Goal: Task Accomplishment & Management: Use online tool/utility

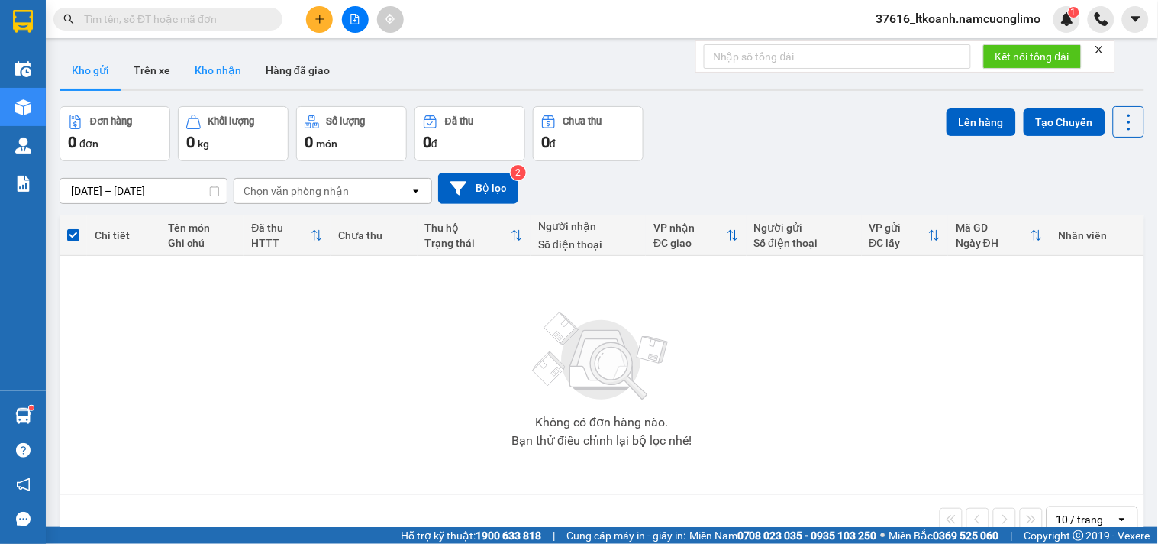
click at [216, 67] on button "Kho nhận" at bounding box center [218, 70] width 71 height 37
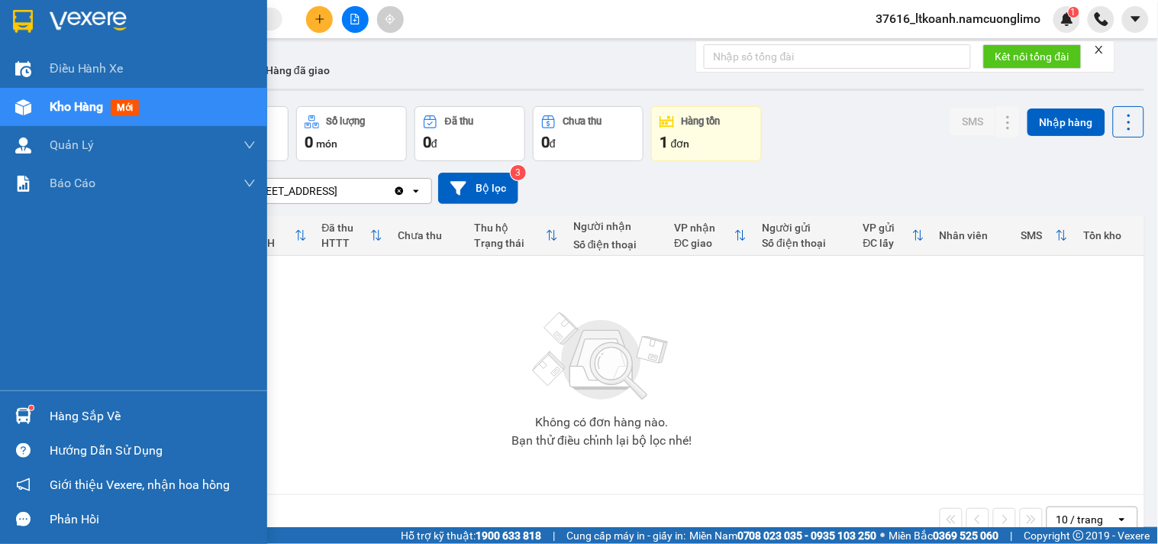
click at [27, 422] on img at bounding box center [23, 416] width 16 height 16
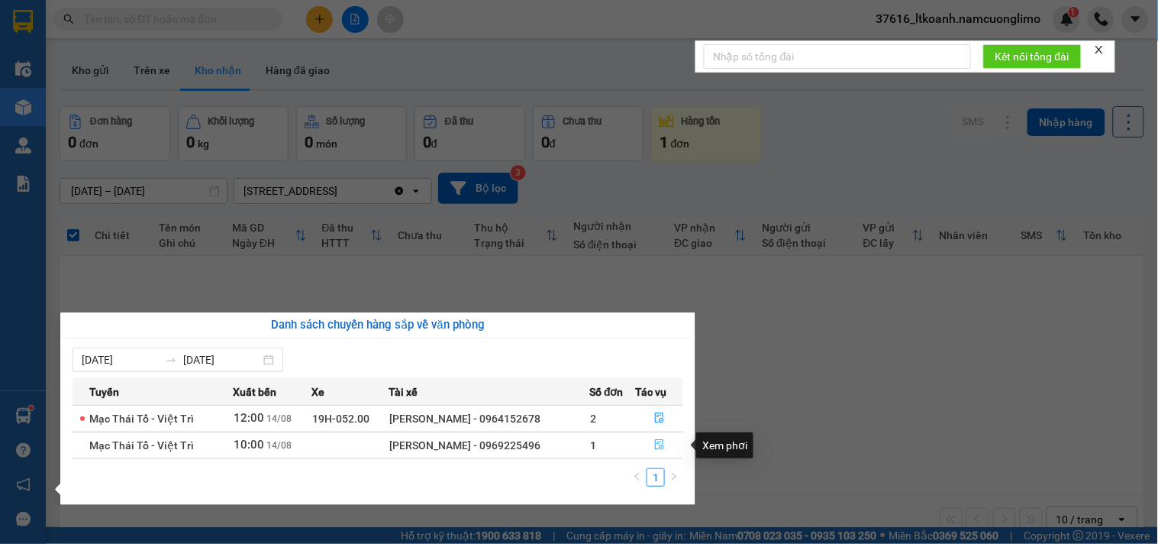
click at [662, 447] on icon "file-done" at bounding box center [659, 444] width 11 height 11
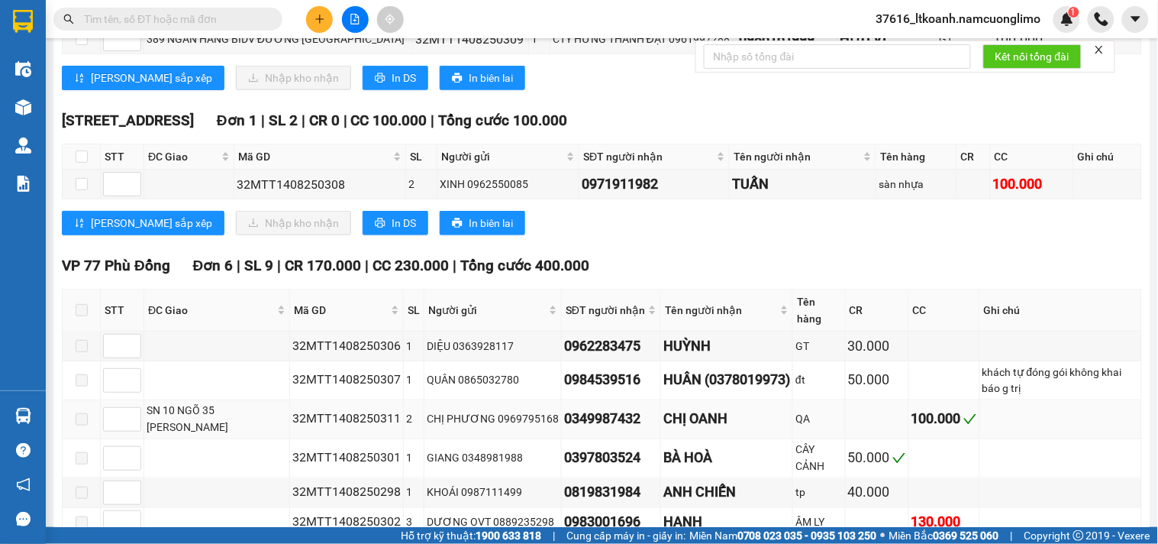
scroll to position [254, 0]
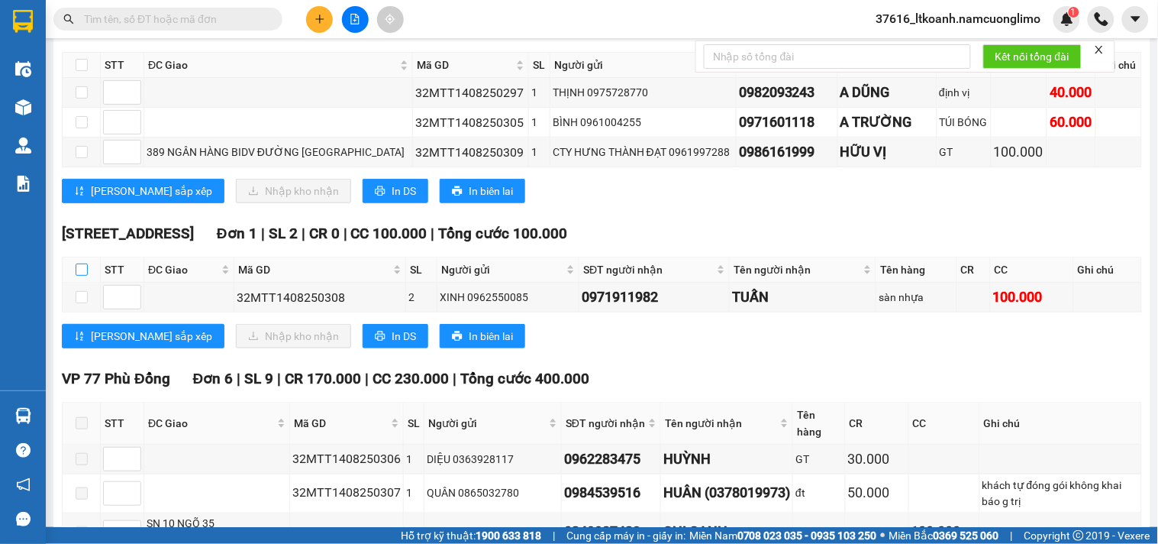
click at [82, 276] on input "checkbox" at bounding box center [82, 269] width 12 height 12
checkbox input "true"
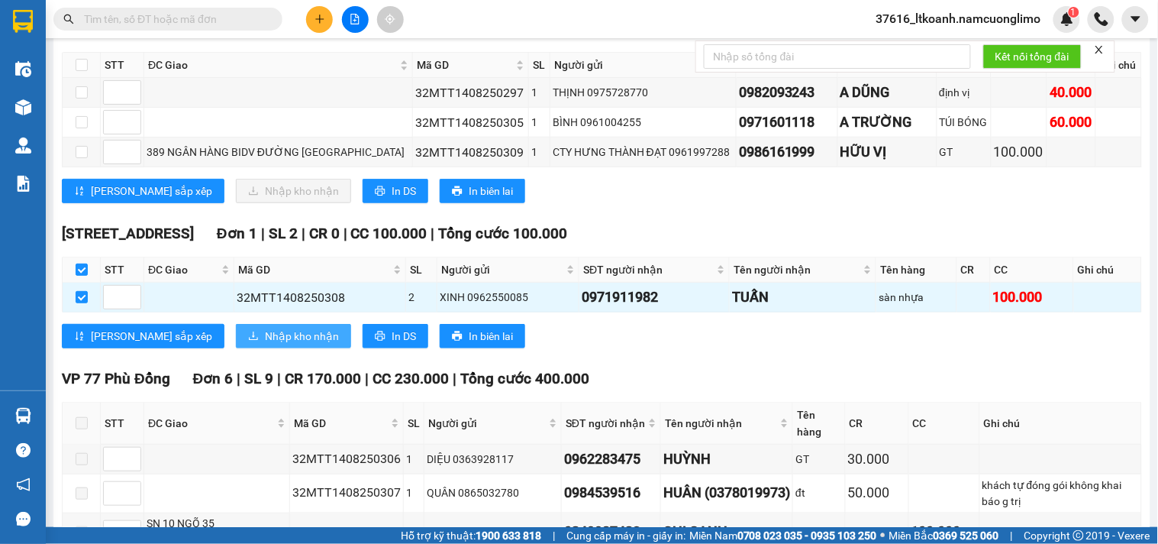
click at [265, 344] on span "Nhập kho nhận" at bounding box center [302, 336] width 74 height 17
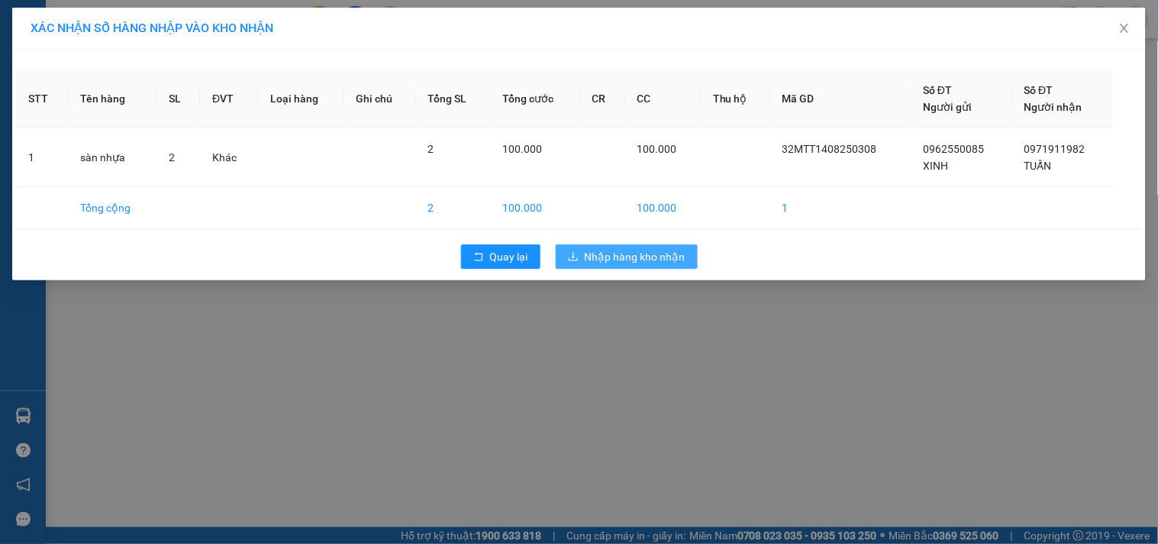
click at [641, 260] on span "Nhập hàng kho nhận" at bounding box center [635, 256] width 101 height 17
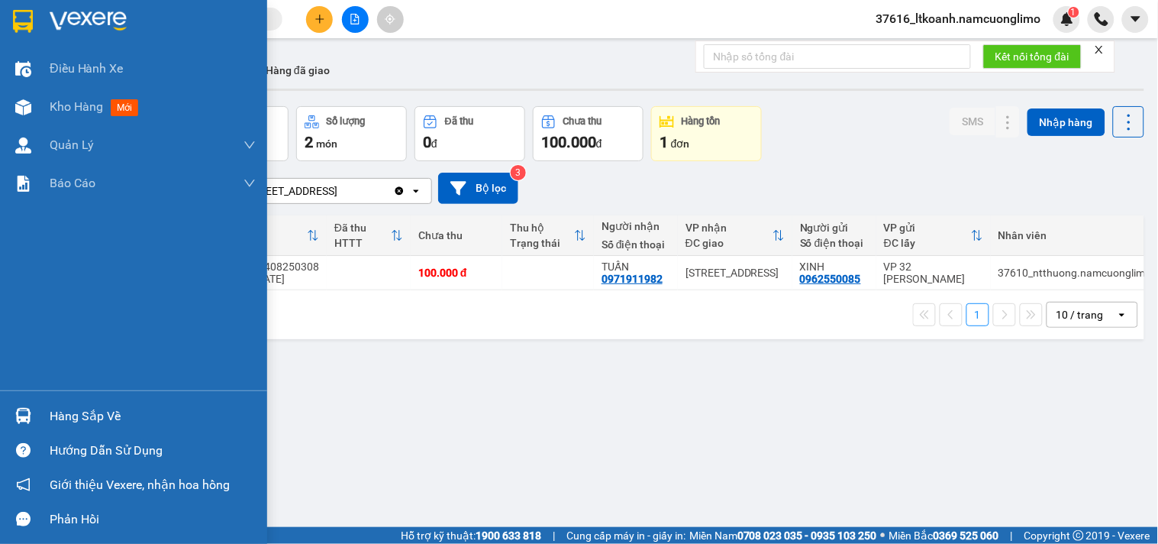
click at [32, 418] on div at bounding box center [23, 415] width 27 height 27
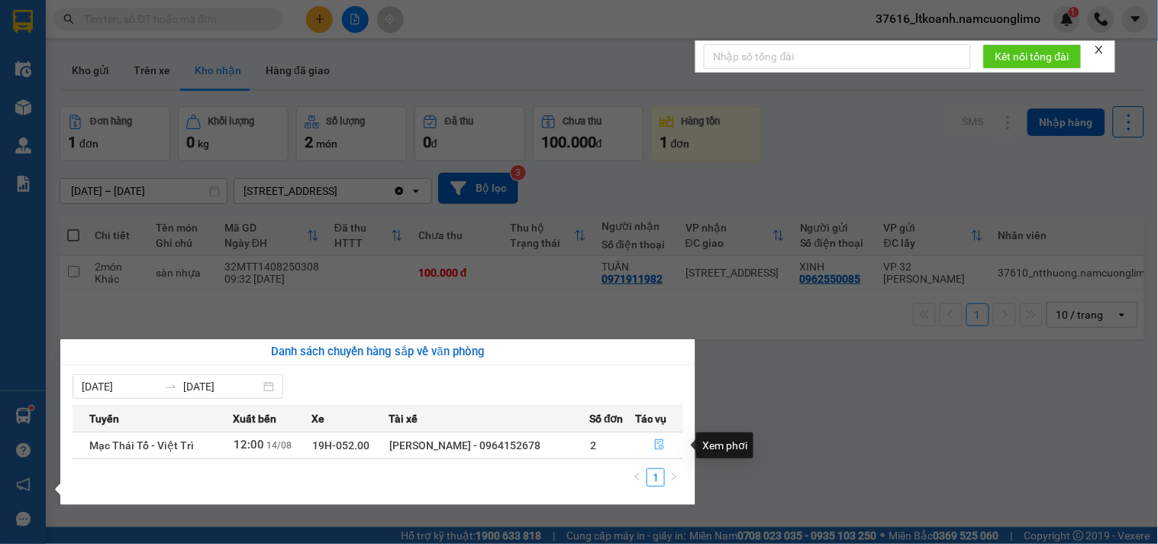
click at [655, 445] on icon "file-done" at bounding box center [659, 444] width 11 height 11
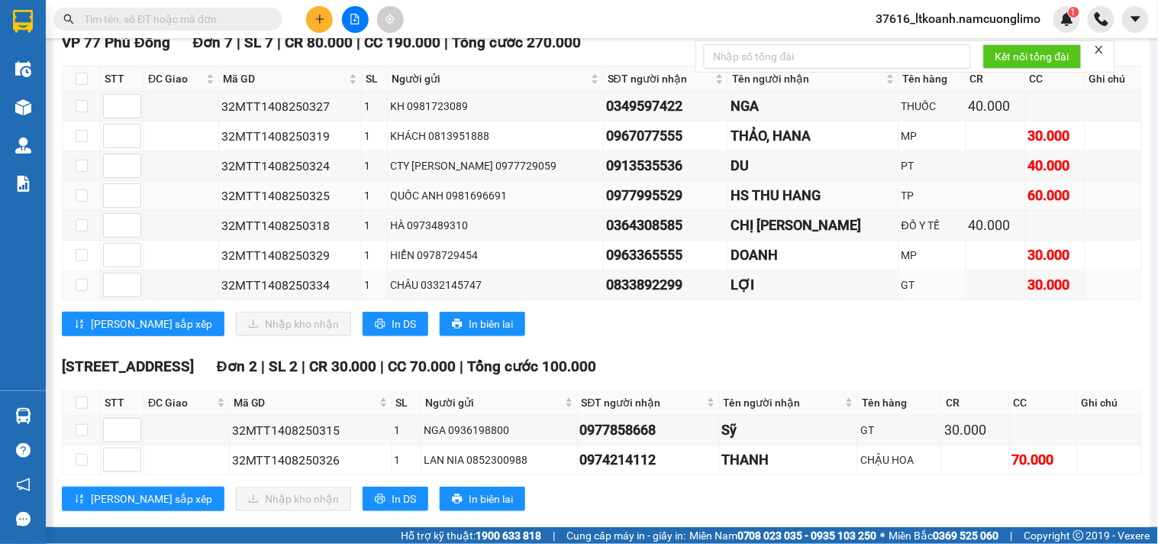
scroll to position [170, 0]
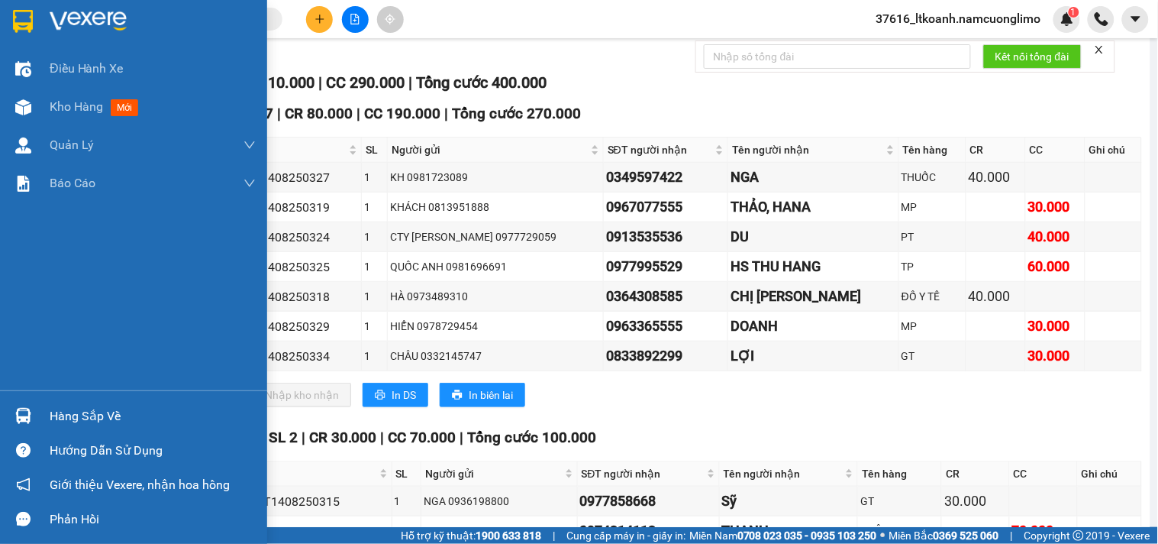
click at [19, 25] on img at bounding box center [23, 21] width 20 height 23
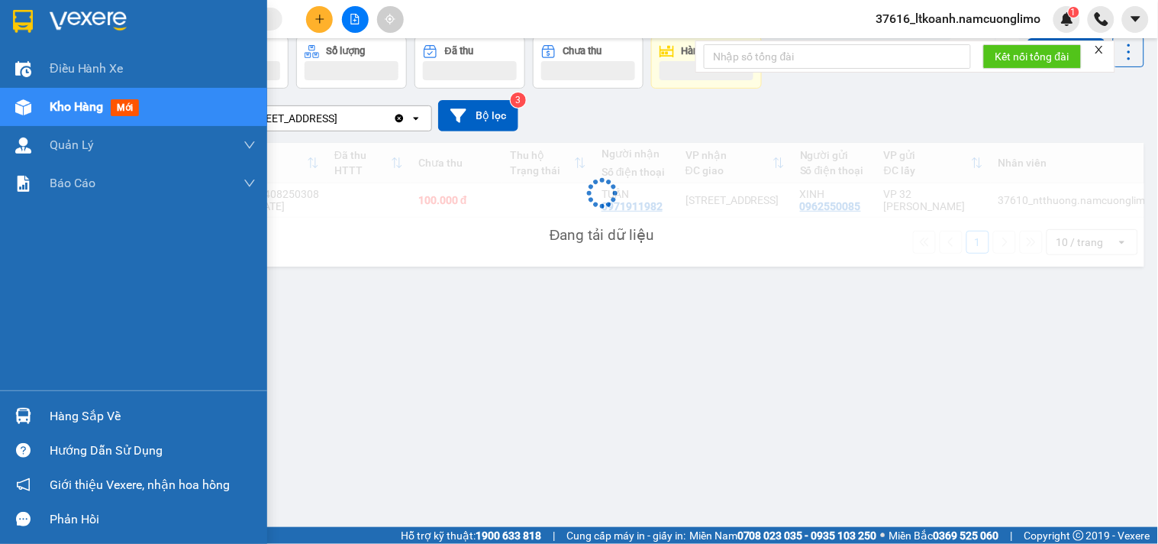
scroll to position [70, 0]
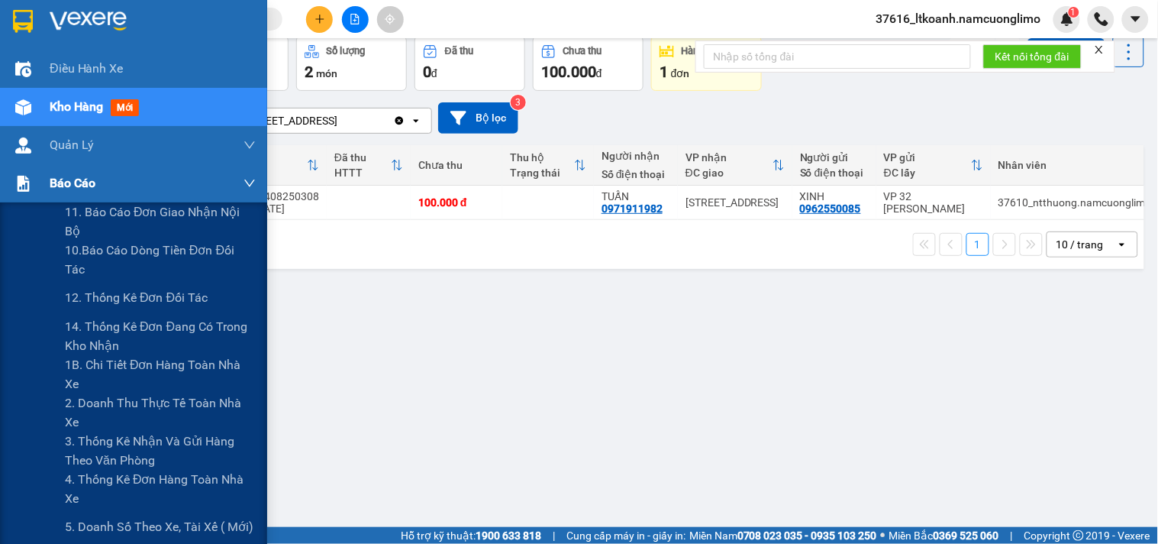
click at [27, 188] on img at bounding box center [23, 184] width 16 height 16
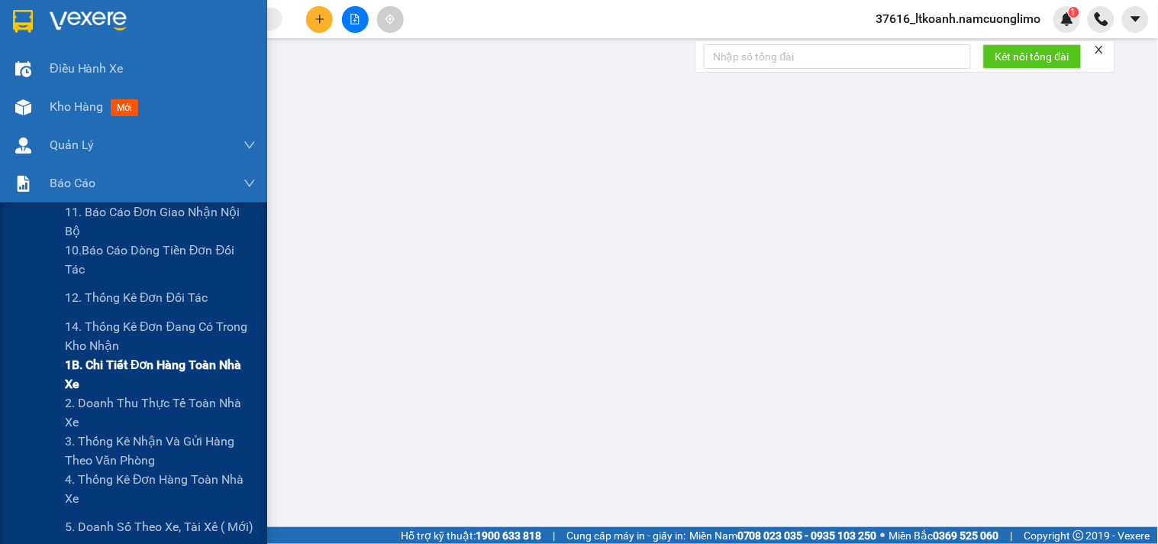
click at [107, 375] on span "1B. Chi tiết đơn hàng toàn nhà xe" at bounding box center [160, 374] width 191 height 38
